Goal: Task Accomplishment & Management: Complete application form

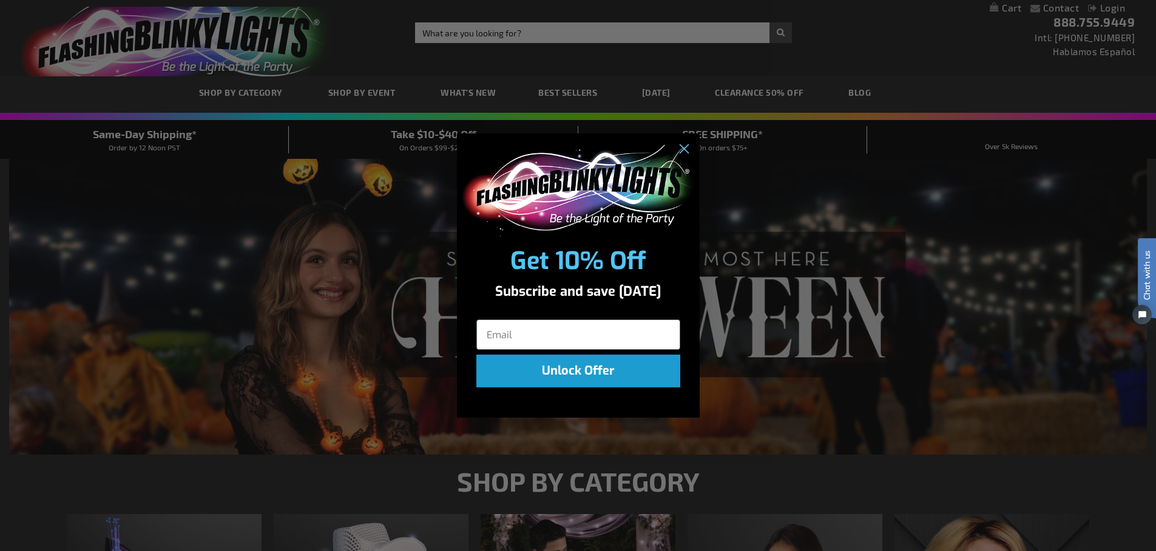
click at [229, 89] on div "Close dialog Get 10% Off Subscribe and save today Unlock Offer Submit" at bounding box center [578, 275] width 1156 height 551
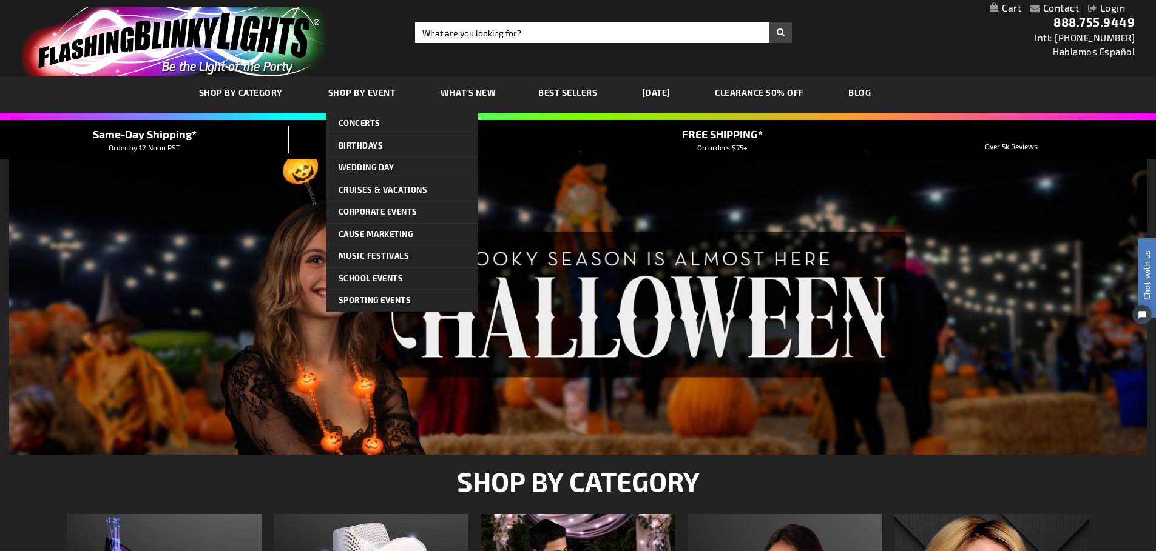
click at [352, 89] on span "Shop By Event" at bounding box center [361, 92] width 67 height 10
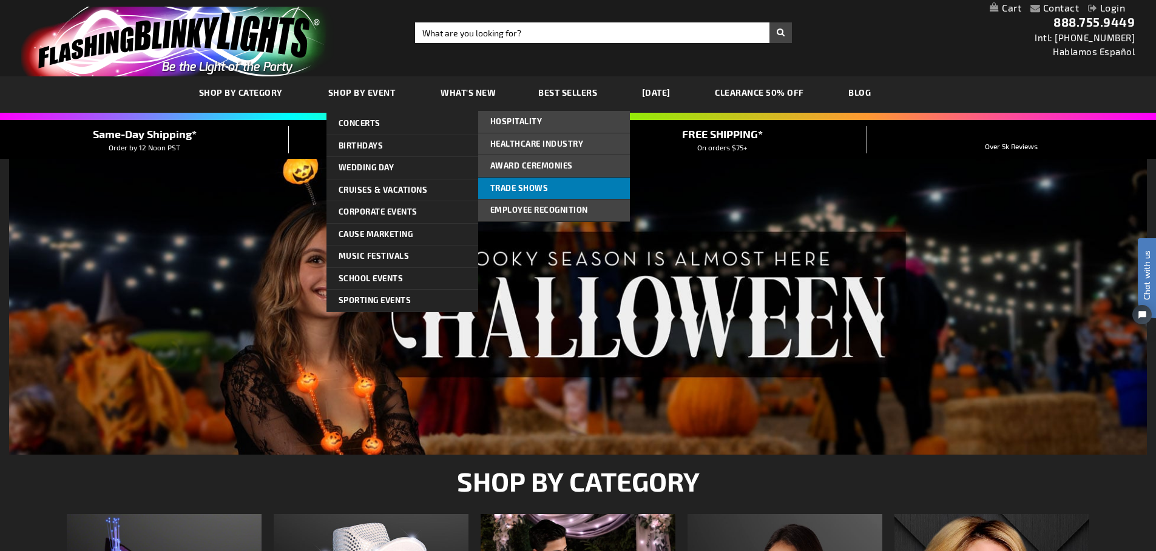
click at [503, 187] on span "Trade Shows" at bounding box center [519, 188] width 58 height 10
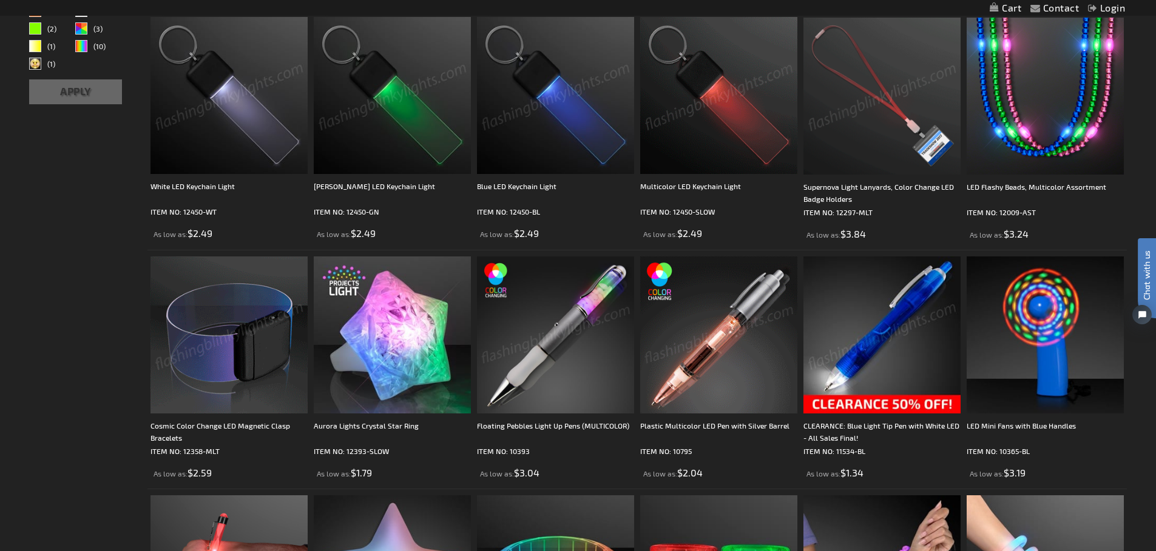
scroll to position [303, 0]
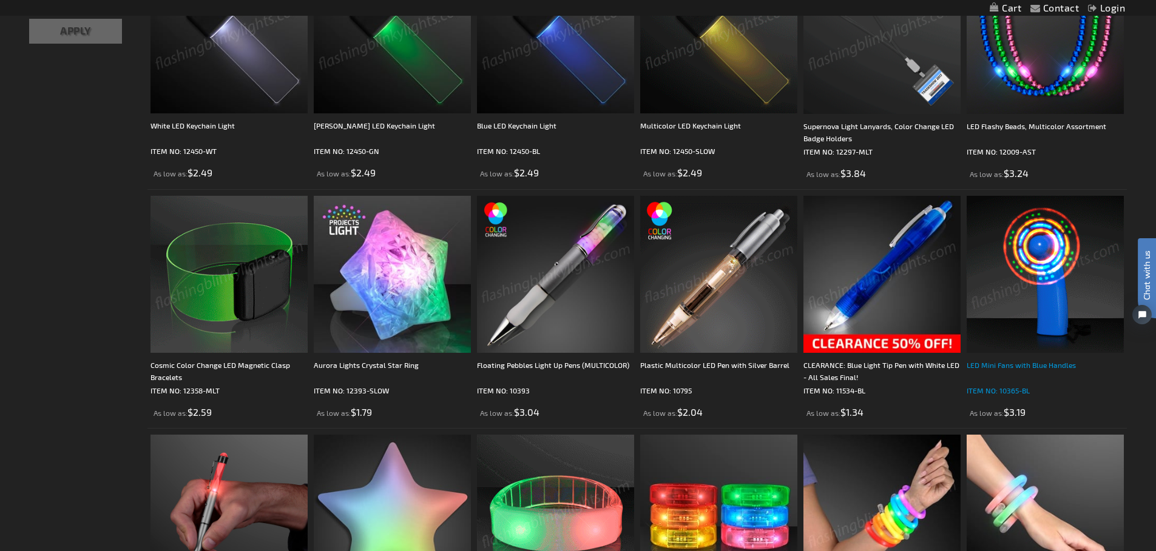
click at [997, 368] on div "LED Mini Fans with Blue Handles" at bounding box center [1044, 371] width 157 height 24
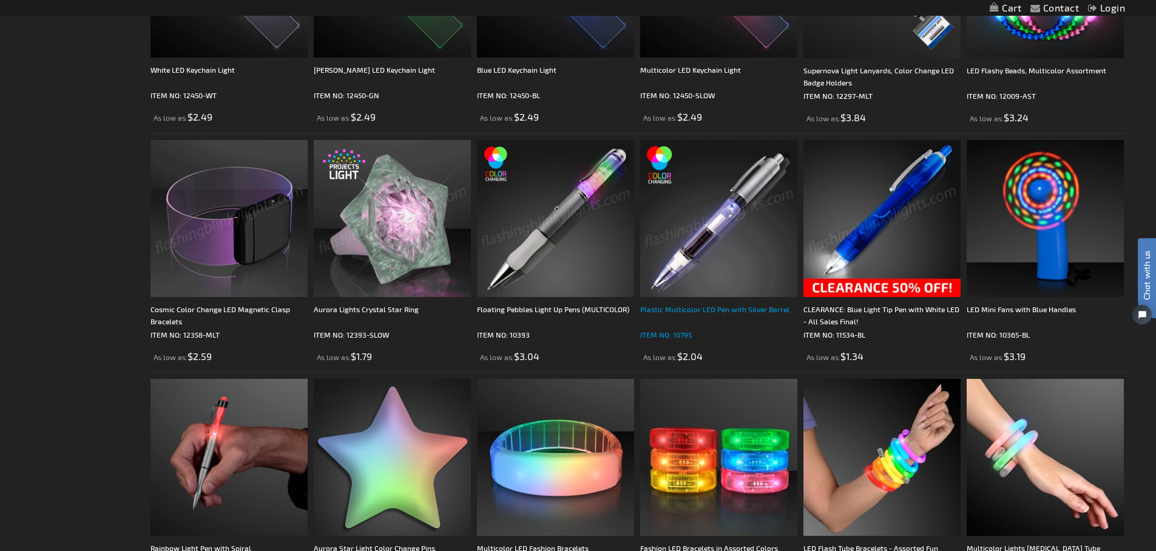
scroll to position [364, 0]
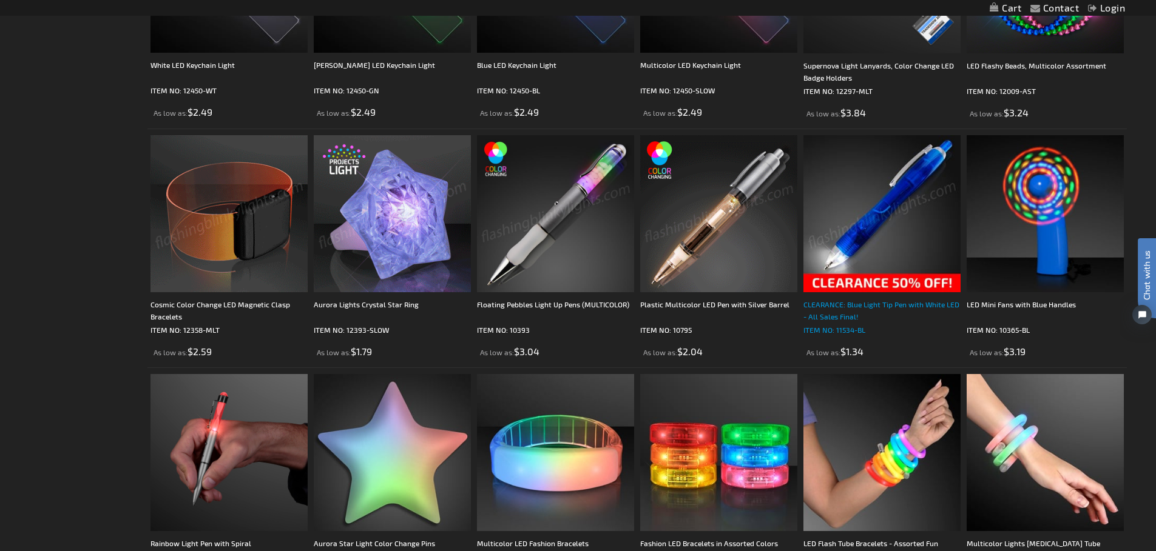
click at [832, 303] on div "CLEARANCE: Blue Light Tip Pen with White LED - All Sales Final!" at bounding box center [881, 310] width 157 height 24
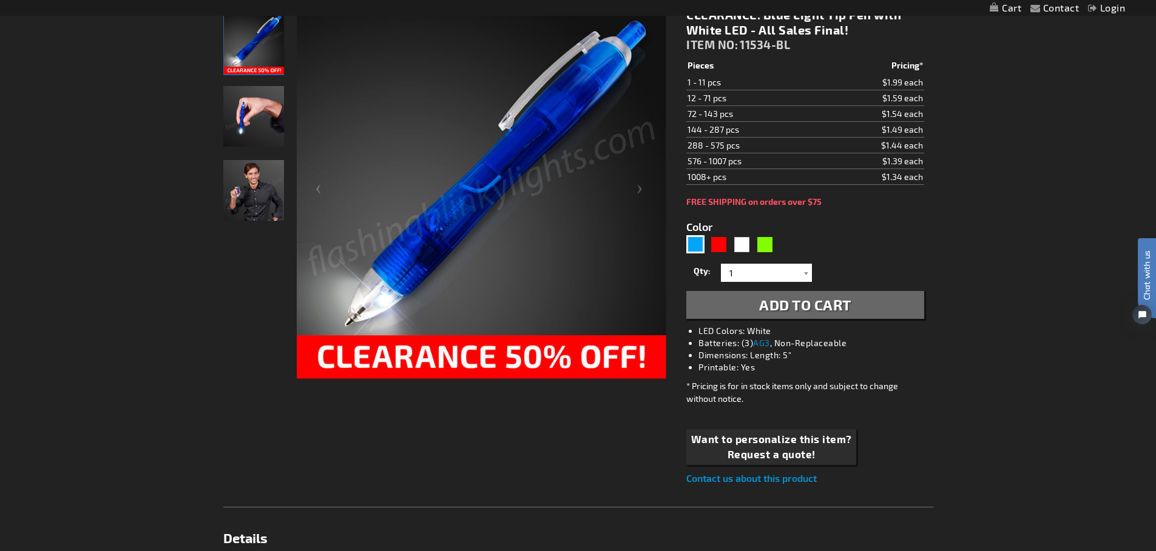
click at [239, 123] on img "CLEARANCE: Blue Light Tip Pen with White LED - All Sales Final!" at bounding box center [253, 116] width 61 height 61
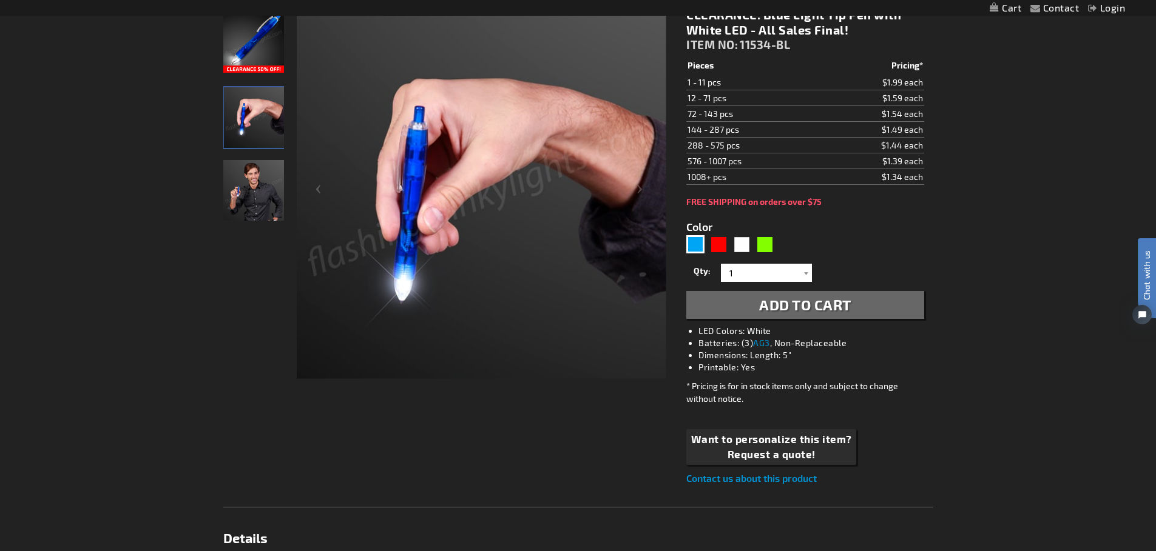
click at [249, 197] on img "CLEARANCE: Blue Light Tip Pen with White LED - All Sales Final!" at bounding box center [253, 190] width 61 height 61
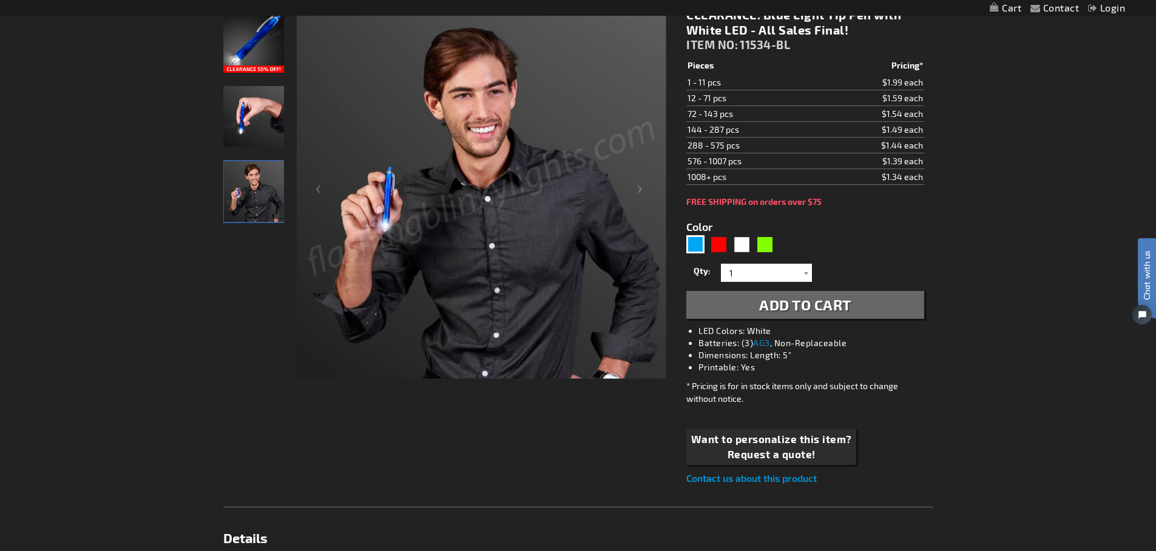
click at [241, 52] on img "CLEARANCE: Blue Light Tip Pen with White LED - All Sales Final!" at bounding box center [253, 42] width 61 height 61
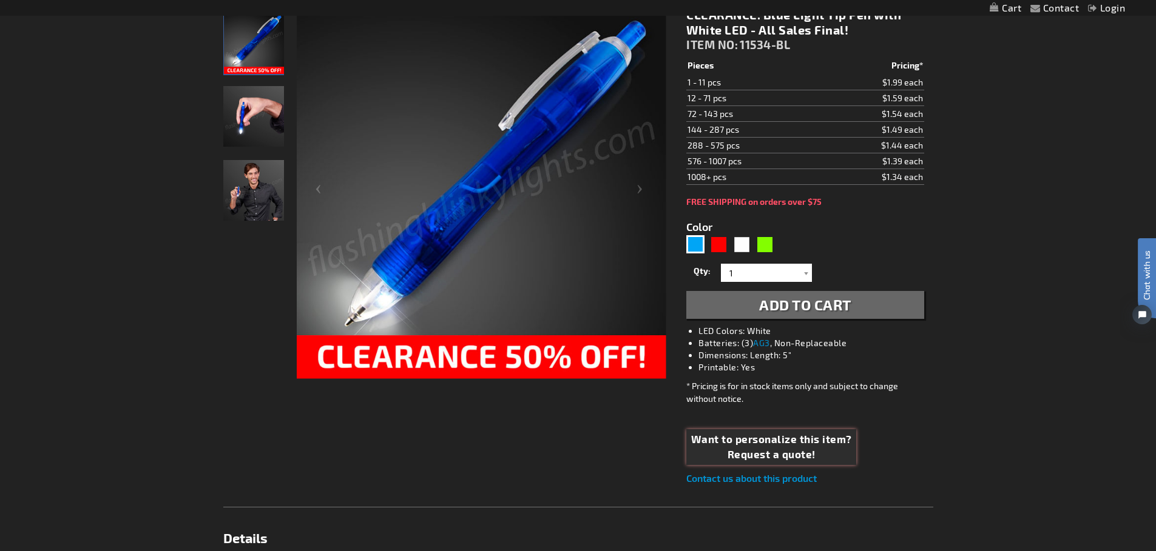
click at [761, 446] on button "Want to personalize this item? Request a quote!" at bounding box center [771, 448] width 170 height 36
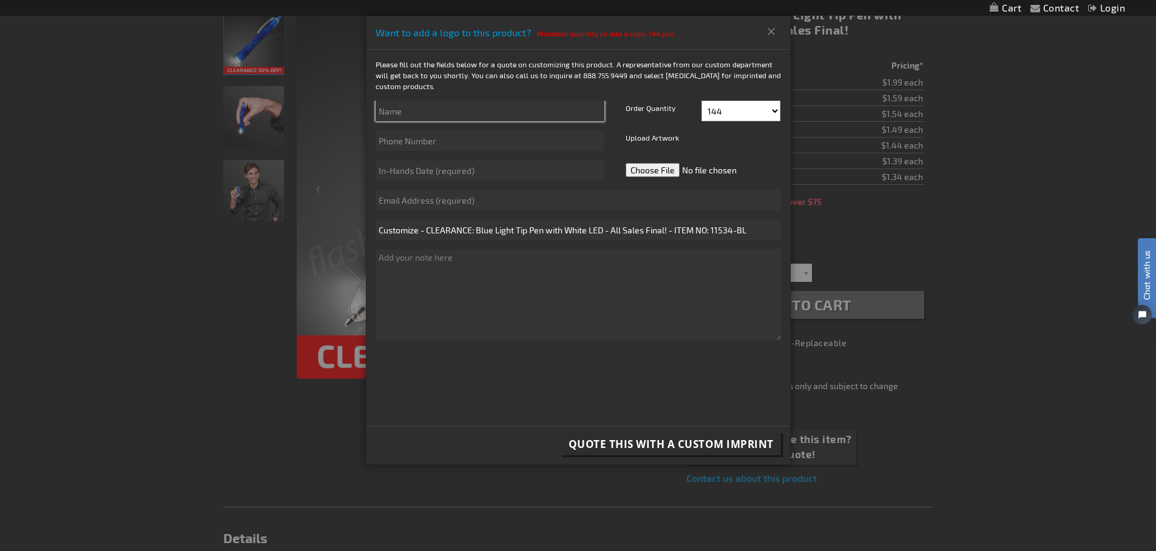
click at [385, 112] on input "text" at bounding box center [490, 111] width 229 height 21
click at [400, 117] on input "text" at bounding box center [490, 111] width 229 height 21
type input "Gina Curry"
type input "7144636374"
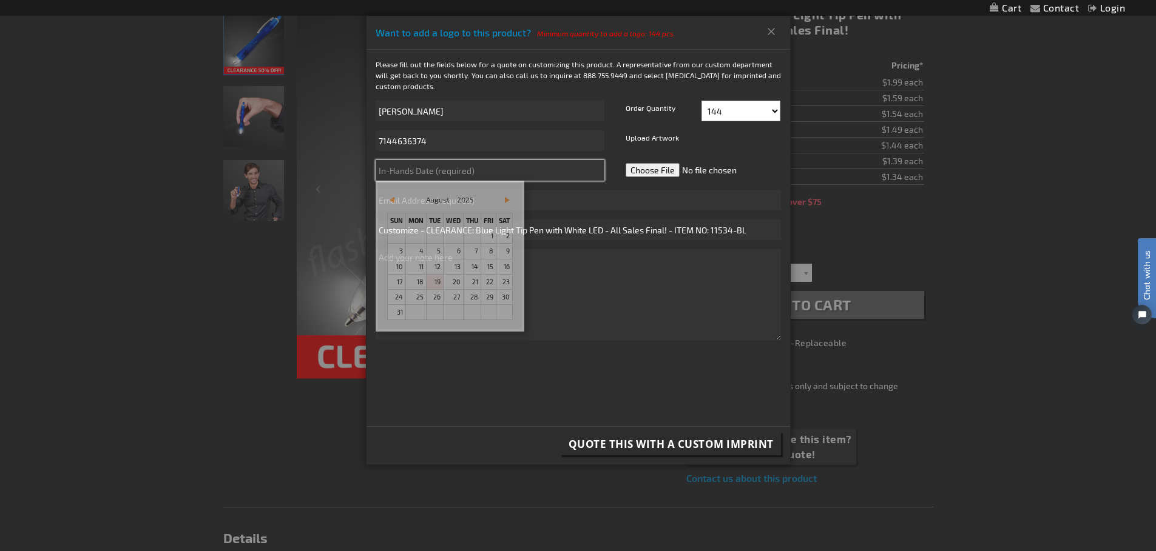
click at [409, 169] on input "text" at bounding box center [490, 170] width 229 height 21
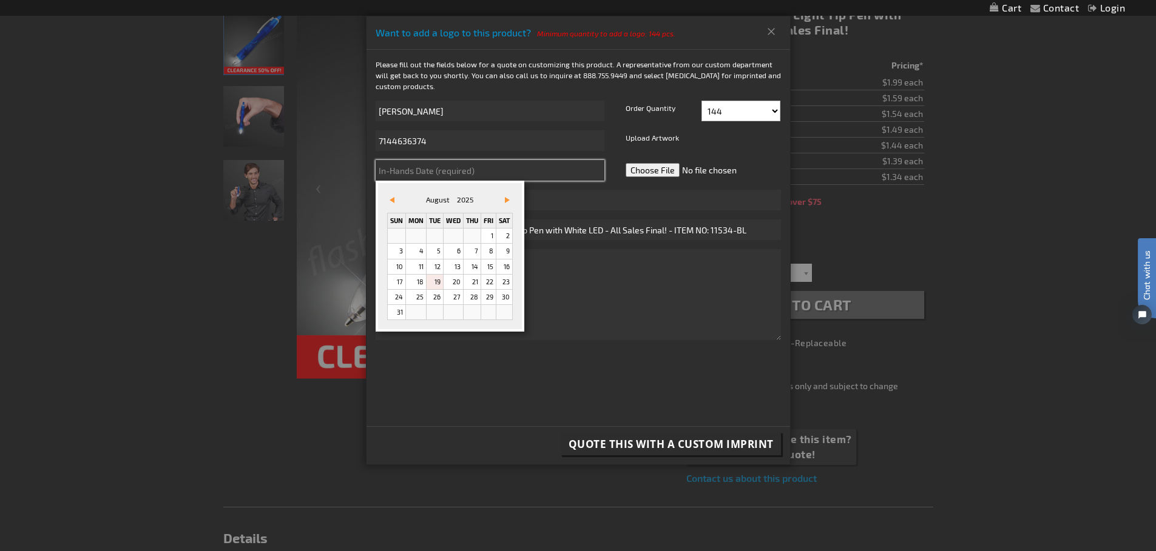
click at [396, 175] on input "text" at bounding box center [490, 170] width 229 height 21
click at [406, 170] on input "text" at bounding box center [490, 170] width 229 height 21
type input "09/15/2025"
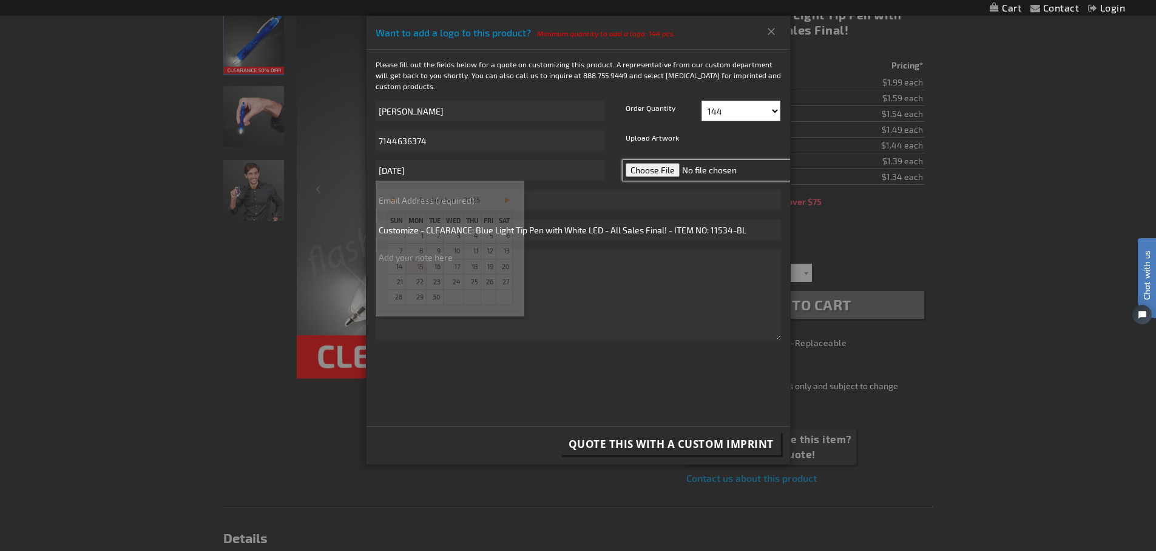
click at [644, 172] on input "file" at bounding box center [707, 170] width 171 height 21
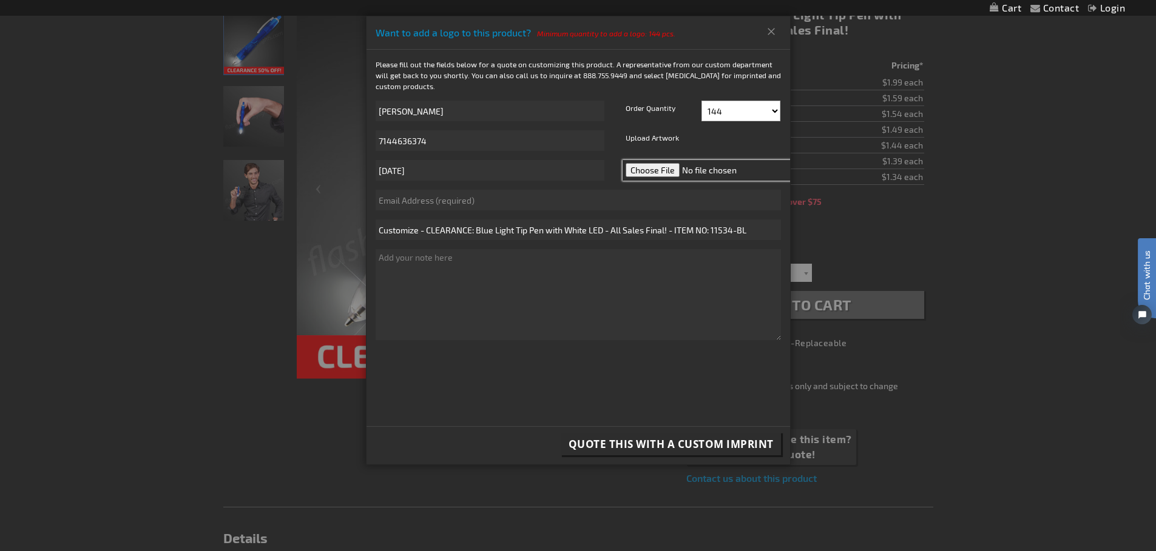
type input "C:\fakepath\hxm sec black.png"
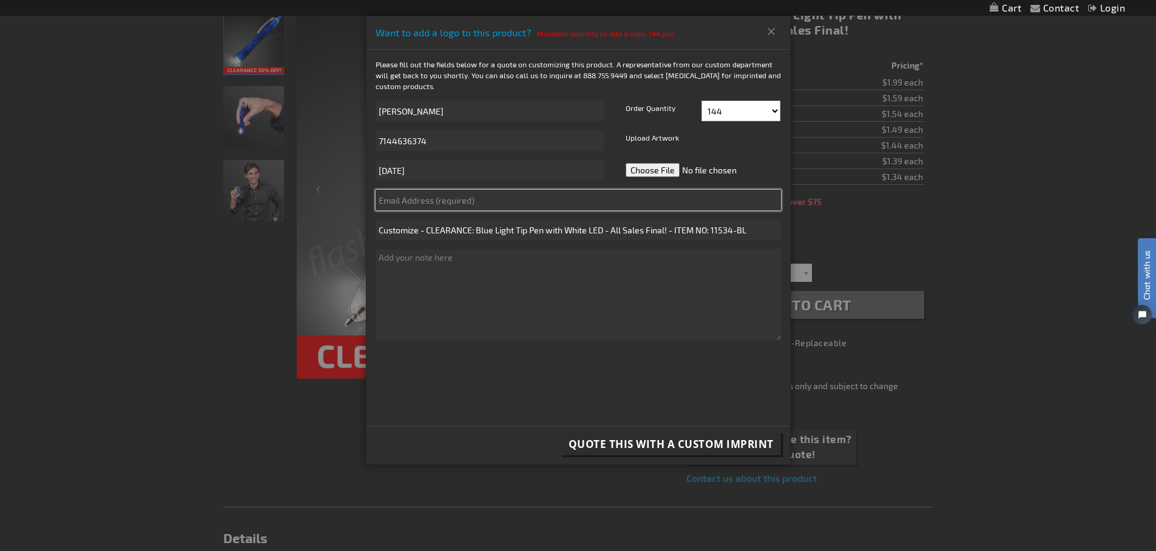
click at [407, 206] on input "text" at bounding box center [578, 200] width 405 height 21
type input "gcurry@homexmortgage.com"
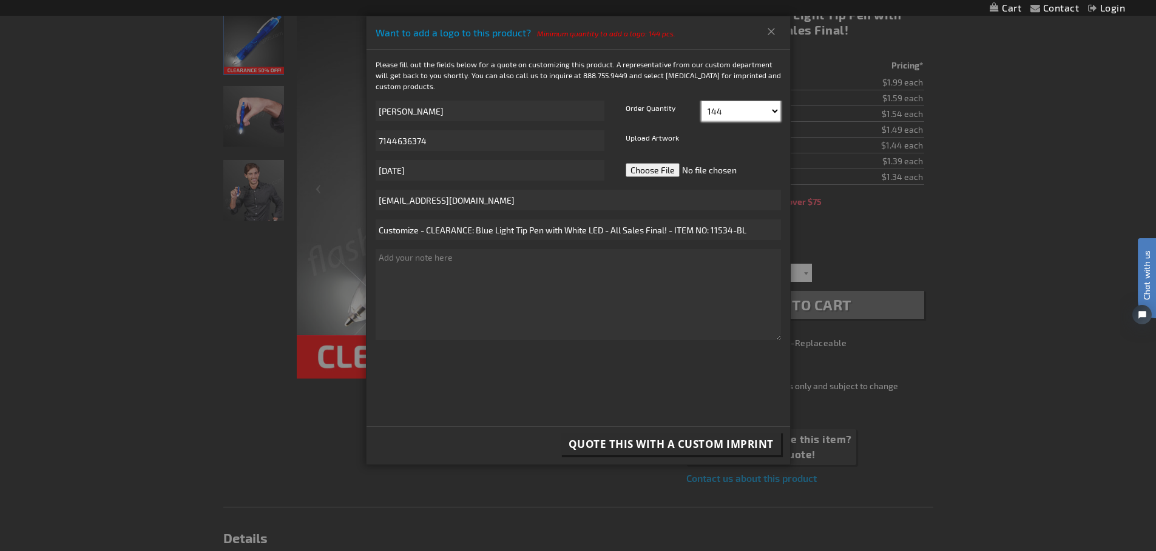
click at [775, 110] on select "144 156 168 180 192 204 216 228 240 252 264 276 288" at bounding box center [740, 111] width 79 height 21
select select "300"
click at [701, 101] on select "144 156 168 180 192 204 216 228 240 252 264 276 288" at bounding box center [740, 111] width 79 height 21
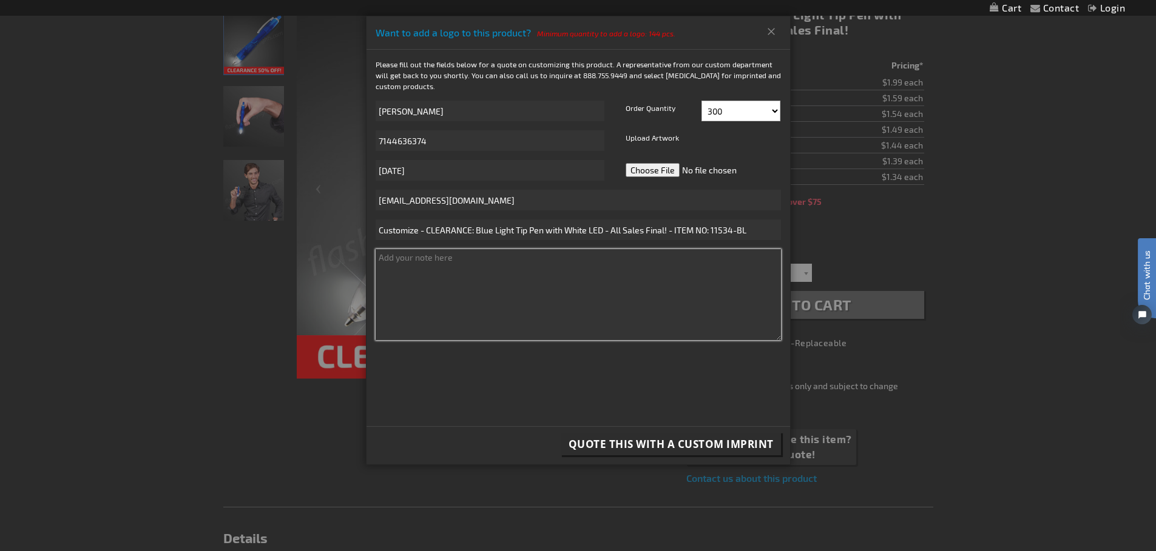
click at [417, 257] on textarea at bounding box center [578, 294] width 405 height 91
type textarea "Would love the logo and our phone number 855.598.1430"
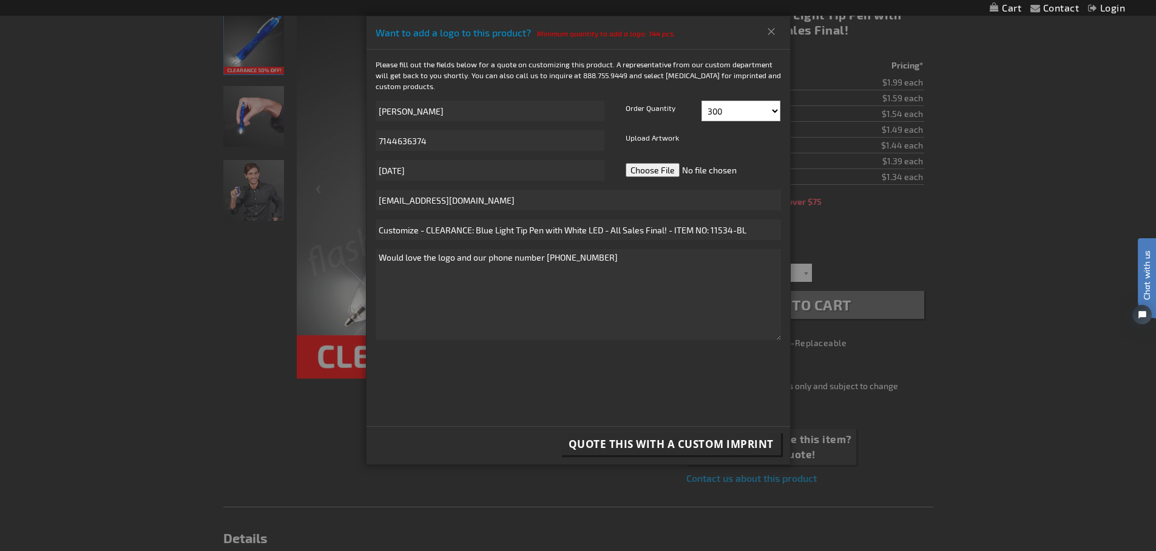
click at [664, 441] on span "Quote this with a Custom Imprint" at bounding box center [670, 444] width 205 height 14
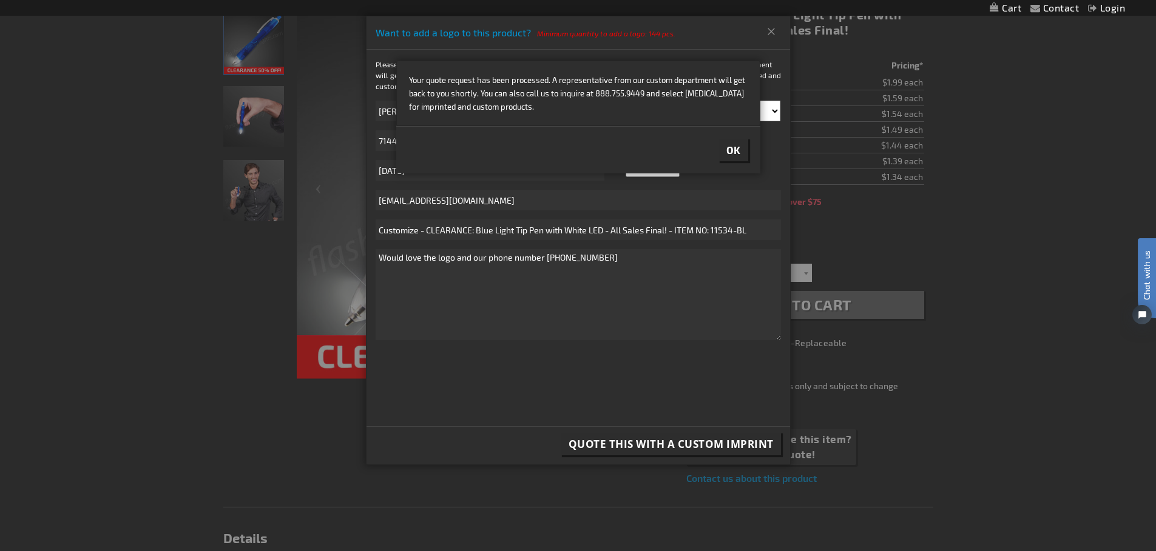
click at [733, 147] on span "Ok" at bounding box center [733, 150] width 15 height 12
